Goal: Transaction & Acquisition: Purchase product/service

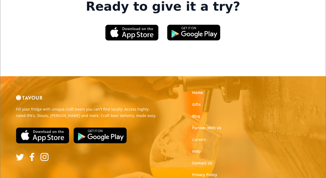
scroll to position [842, 0]
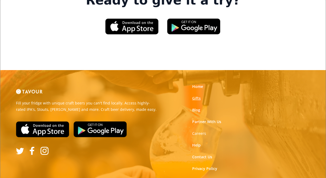
click at [194, 96] on link "Gifts" at bounding box center [196, 98] width 9 height 5
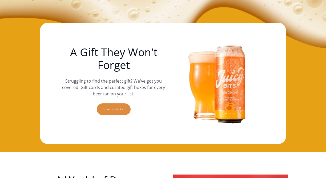
click at [117, 109] on link "Shop gifts" at bounding box center [114, 109] width 34 height 12
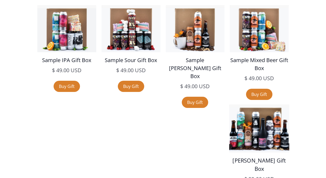
scroll to position [900, 0]
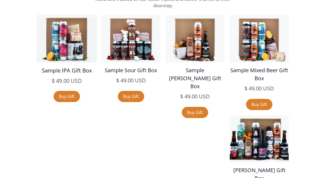
click at [63, 56] on img at bounding box center [67, 38] width 60 height 48
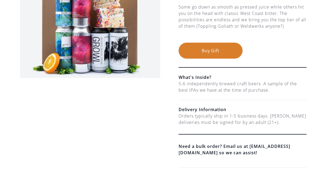
scroll to position [100, 0]
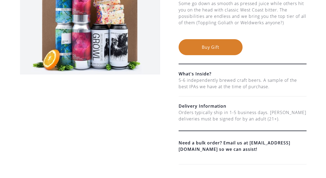
click at [197, 79] on div "5-6 independently brewed craft beers. A sample of the best IPAs we have at the …" at bounding box center [242, 83] width 128 height 13
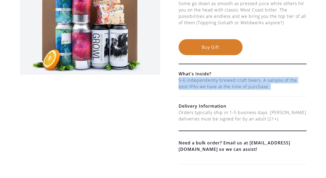
click at [195, 85] on div "5-6 independently brewed craft beers. A sample of the best IPAs we have at the …" at bounding box center [242, 83] width 128 height 13
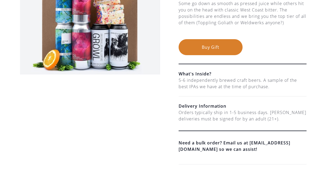
click at [195, 85] on div "5-6 independently brewed craft beers. A sample of the best IPAs we have at the …" at bounding box center [242, 83] width 128 height 13
click at [195, 87] on div "5-6 independently brewed craft beers. A sample of the best IPAs we have at the …" at bounding box center [242, 83] width 128 height 13
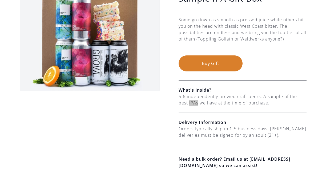
scroll to position [83, 0]
